Goal: Navigation & Orientation: Understand site structure

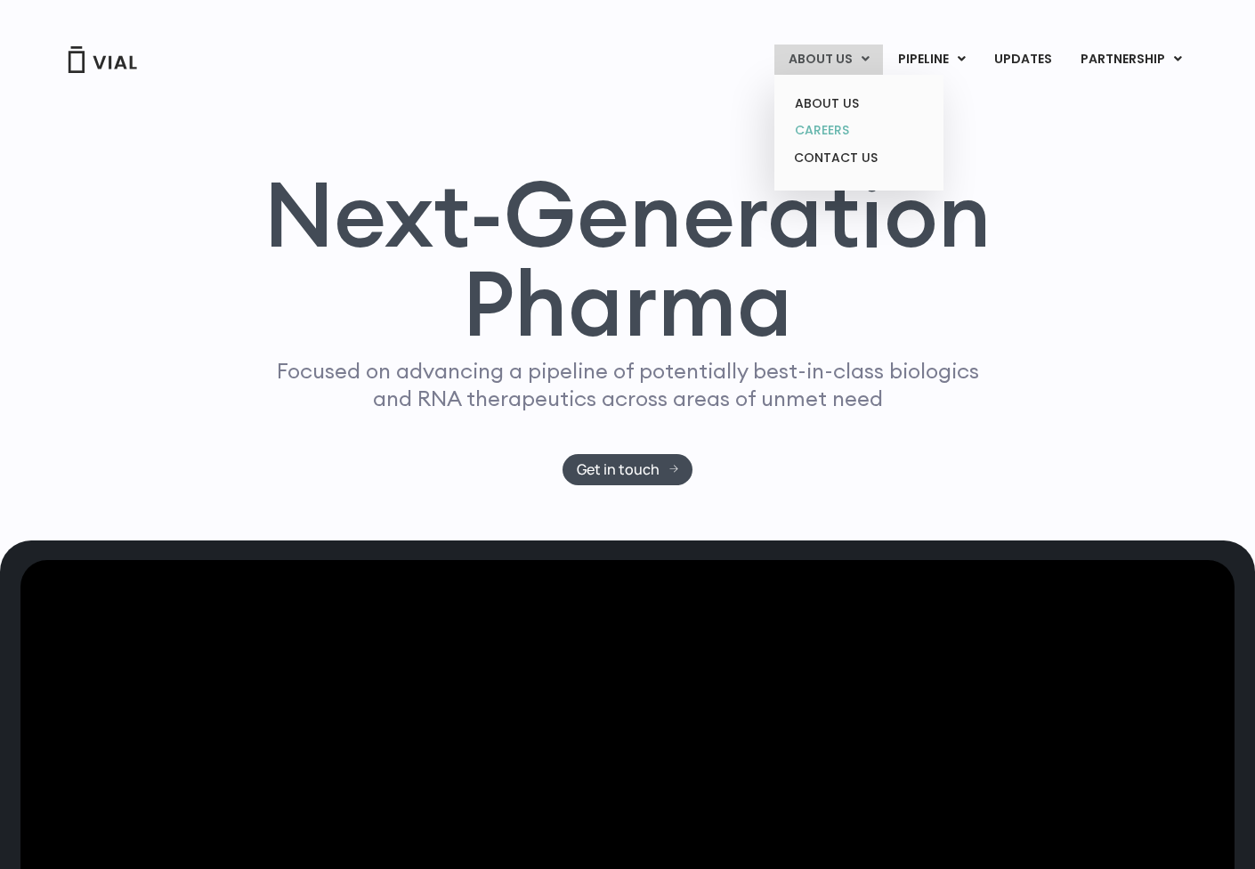
click at [830, 127] on link "CAREERS" at bounding box center [858, 131] width 156 height 28
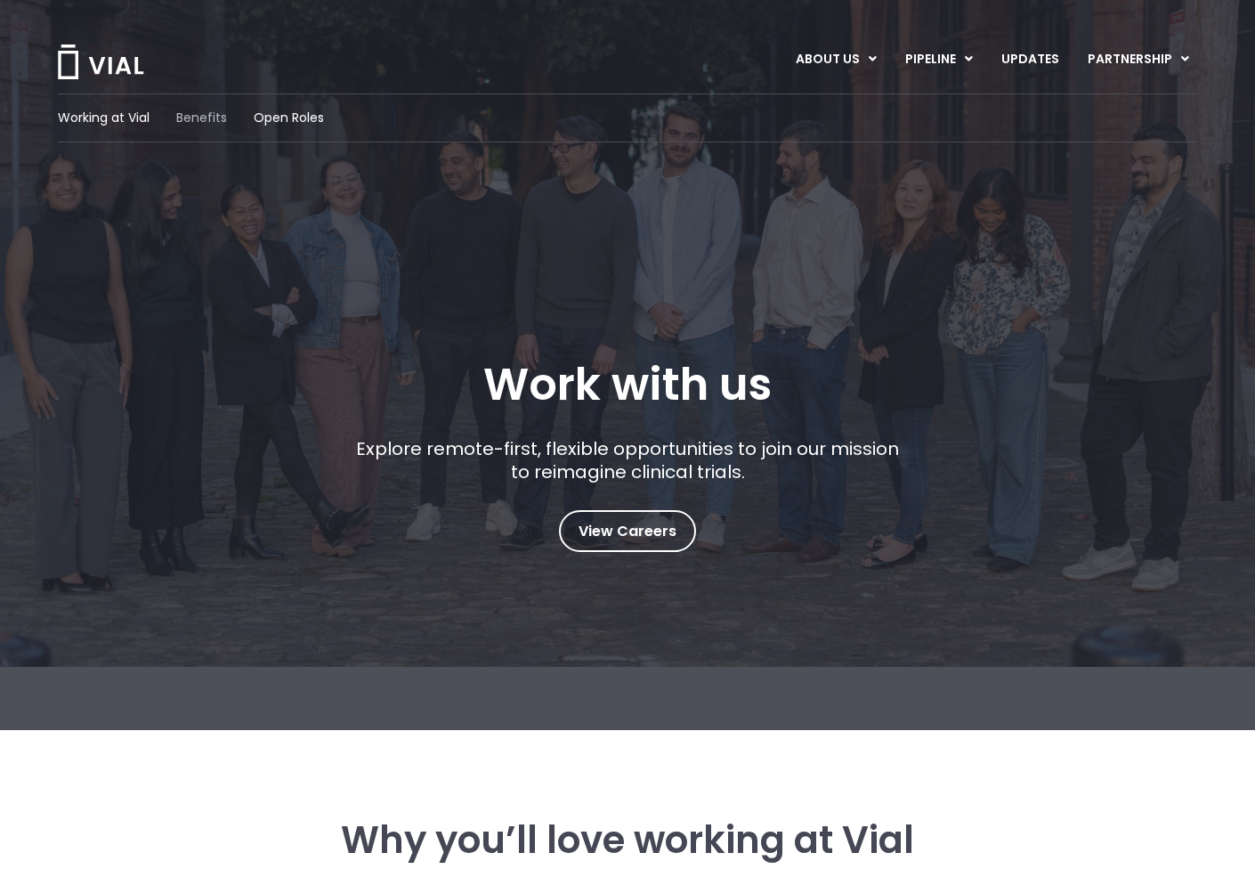
click at [202, 122] on span "Benefits" at bounding box center [201, 118] width 51 height 19
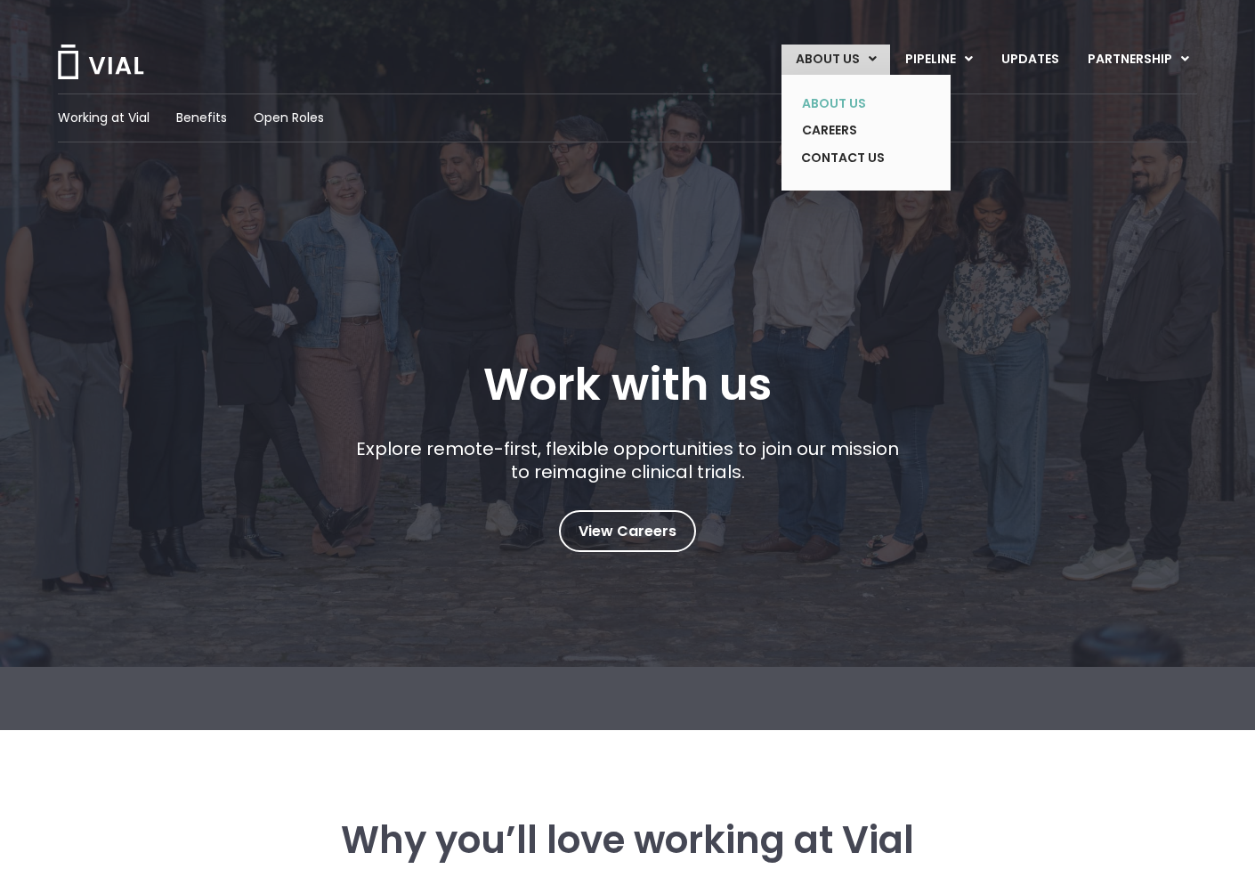
click at [835, 101] on link "ABOUT US" at bounding box center [853, 104] width 130 height 28
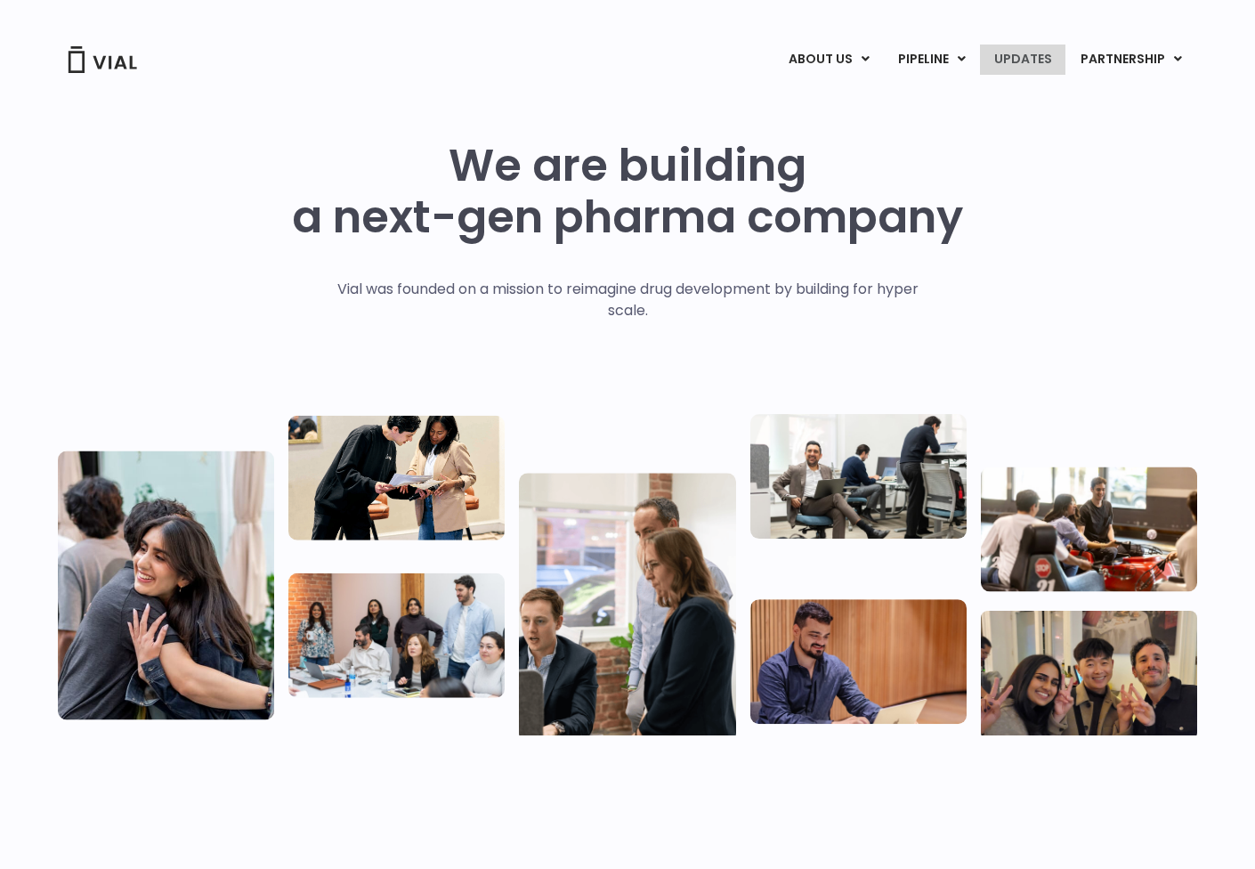
click at [1002, 54] on link "UPDATES" at bounding box center [1022, 59] width 85 height 30
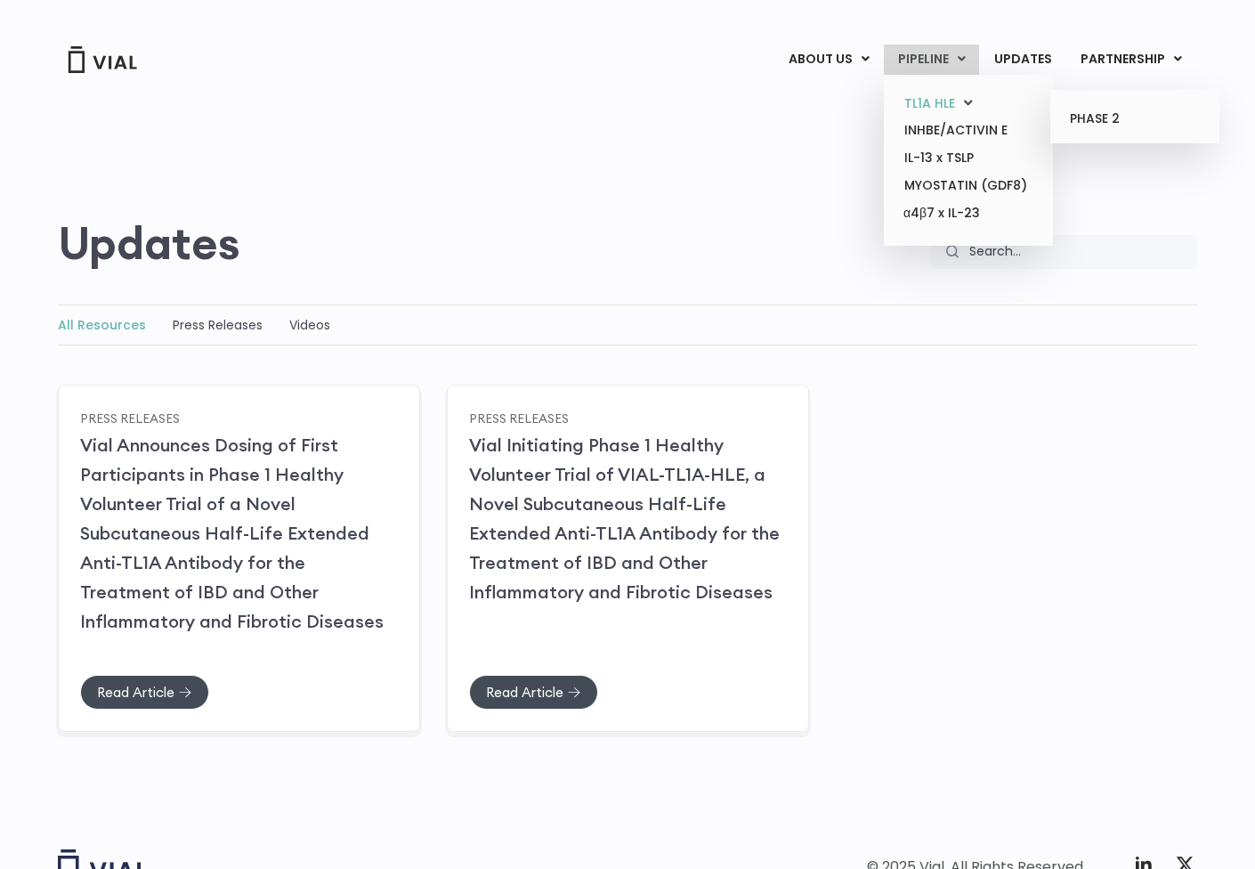
click at [941, 96] on link "TL1A HLE" at bounding box center [968, 104] width 156 height 28
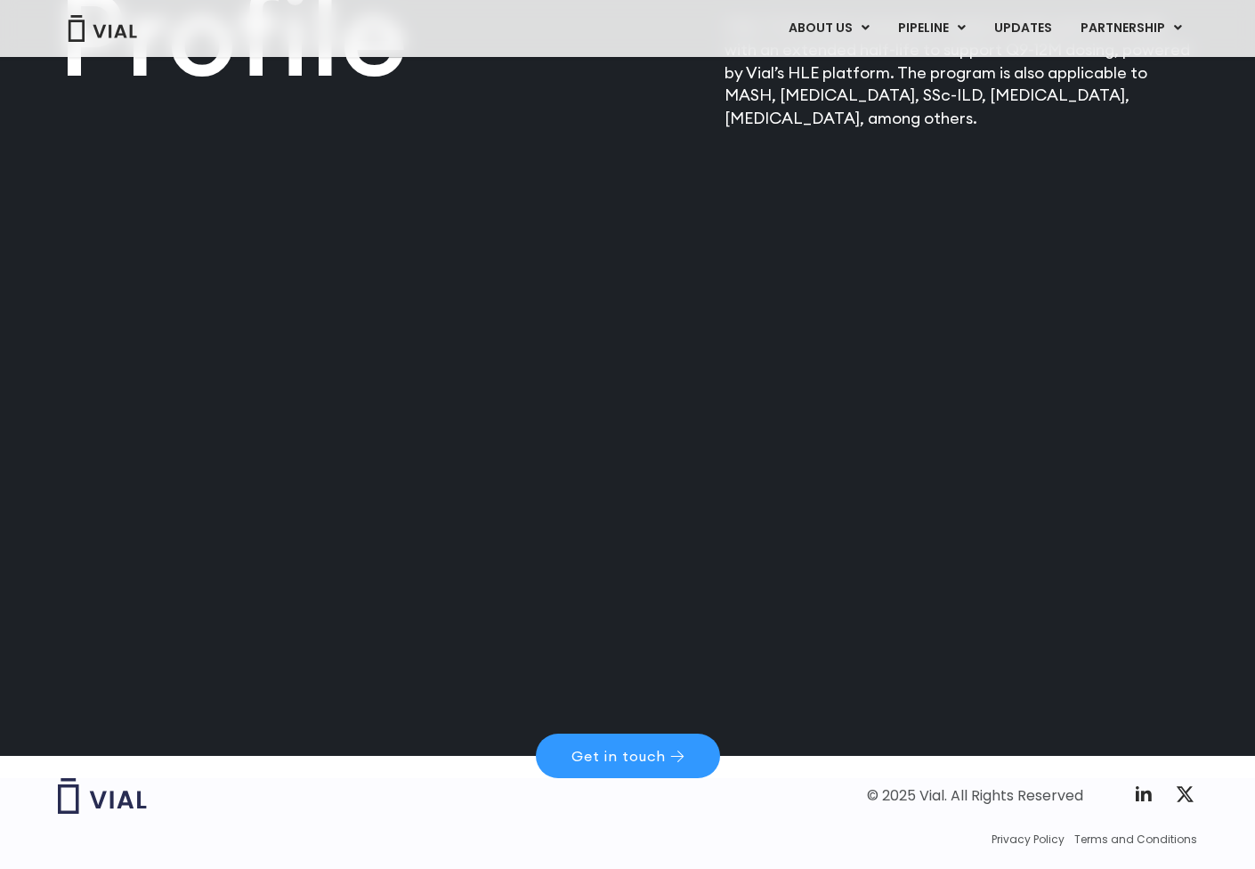
scroll to position [2367, 0]
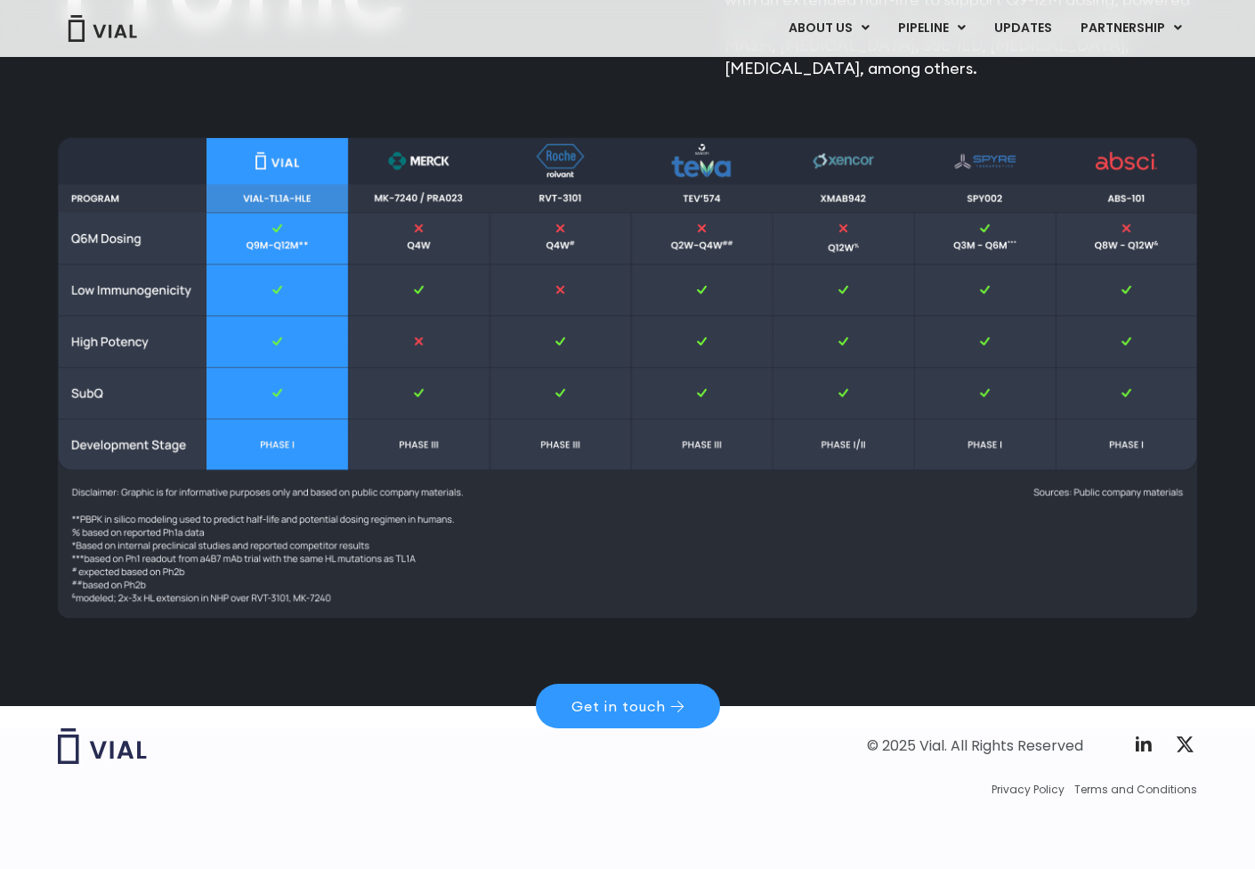
click at [704, 291] on img at bounding box center [627, 377] width 1139 height 481
